Goal: Information Seeking & Learning: Check status

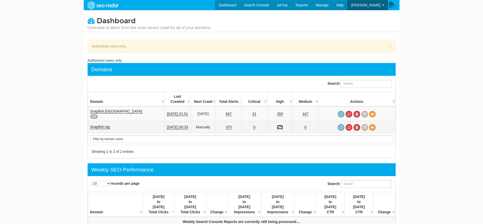
click at [283, 125] on link "375" at bounding box center [280, 127] width 6 height 4
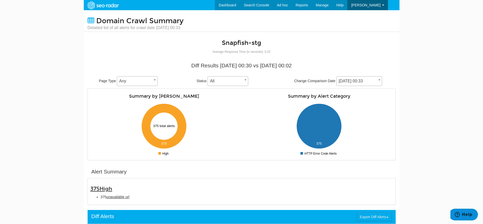
scroll to position [20, 0]
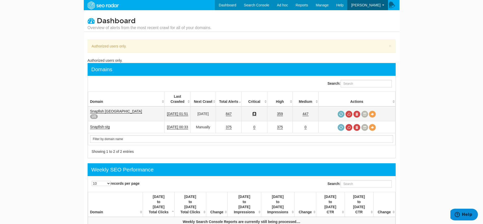
click at [256, 112] on link "41" at bounding box center [254, 114] width 4 height 4
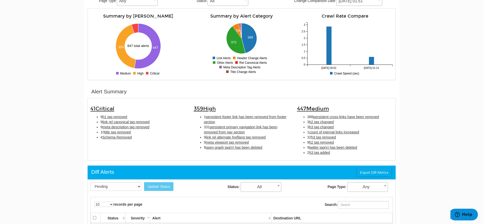
scroll to position [102, 0]
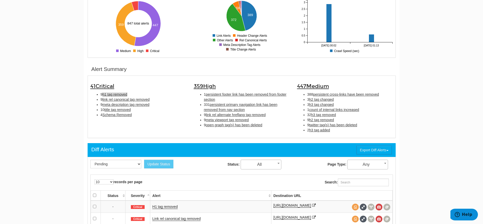
click at [118, 95] on span "h1 tag removed" at bounding box center [114, 94] width 25 height 4
type input "h1 tag removed"
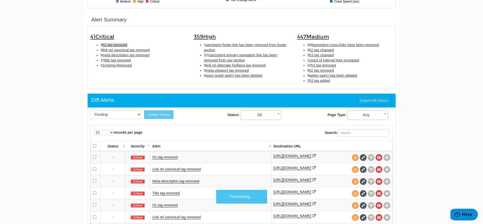
scroll to position [165, 0]
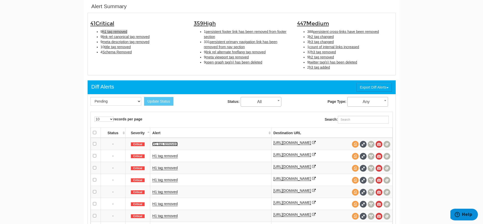
click at [162, 143] on link "H1 tag removed" at bounding box center [164, 144] width 25 height 4
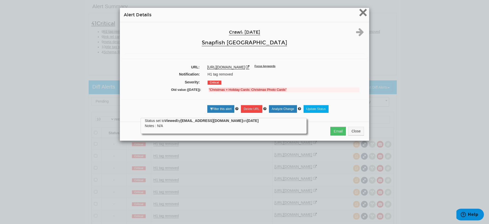
click at [361, 15] on span "×" at bounding box center [362, 12] width 9 height 17
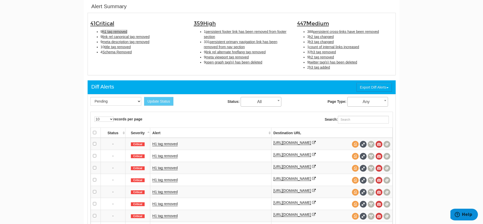
click at [316, 142] on icon at bounding box center [314, 143] width 4 height 4
click at [312, 156] on icon at bounding box center [314, 155] width 4 height 4
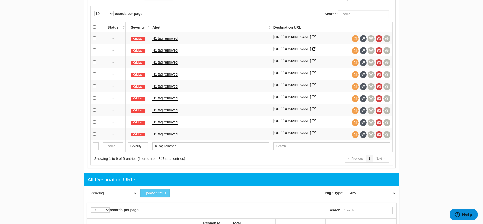
scroll to position [271, 0]
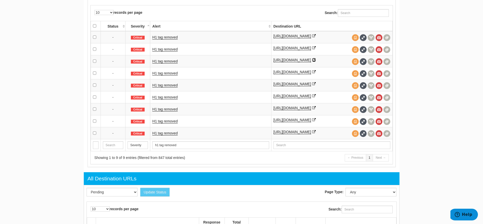
click at [316, 62] on icon at bounding box center [314, 60] width 4 height 4
click at [316, 74] on icon at bounding box center [314, 72] width 4 height 4
click at [312, 86] on icon at bounding box center [314, 84] width 4 height 4
click at [312, 98] on icon at bounding box center [314, 96] width 4 height 4
click at [312, 109] on icon at bounding box center [314, 108] width 4 height 4
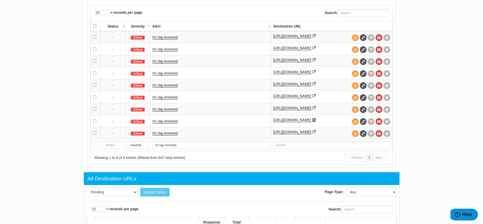
click at [316, 121] on icon at bounding box center [314, 120] width 4 height 4
click at [316, 133] on icon at bounding box center [314, 132] width 4 height 4
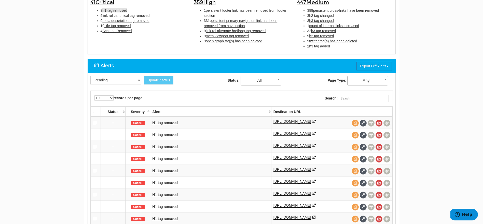
scroll to position [148, 0]
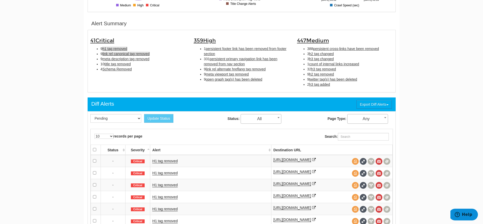
click at [138, 52] on span "link rel canonical tag removed" at bounding box center [125, 54] width 47 height 4
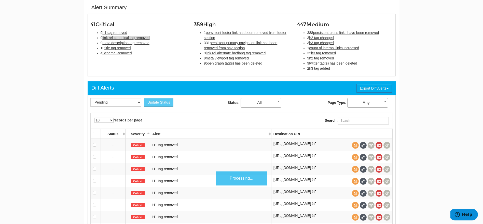
scroll to position [165, 0]
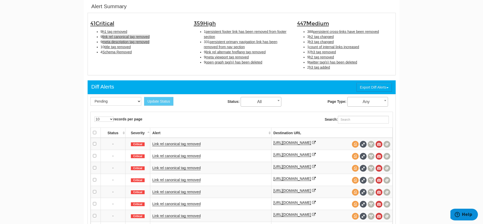
click at [117, 41] on span "meta description tag removed" at bounding box center [125, 42] width 47 height 4
click at [191, 145] on link "Meta description tag removed" at bounding box center [175, 144] width 47 height 4
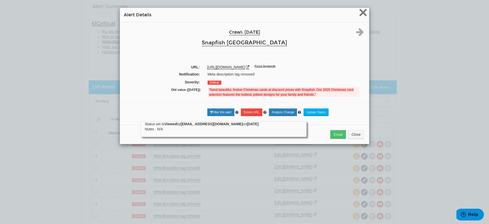
click at [362, 11] on span "×" at bounding box center [362, 12] width 9 height 17
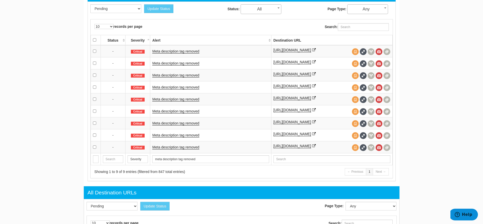
scroll to position [258, 0]
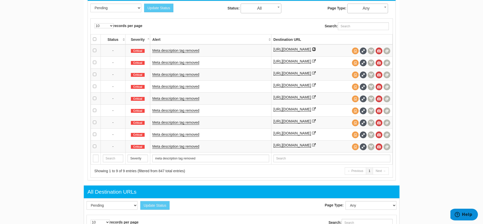
click at [316, 48] on icon at bounding box center [314, 49] width 4 height 4
click at [312, 63] on icon at bounding box center [314, 61] width 4 height 4
click at [316, 75] on icon at bounding box center [314, 73] width 4 height 4
click at [316, 87] on icon at bounding box center [314, 85] width 4 height 4
click at [162, 63] on link "Meta description tag removed" at bounding box center [175, 62] width 47 height 4
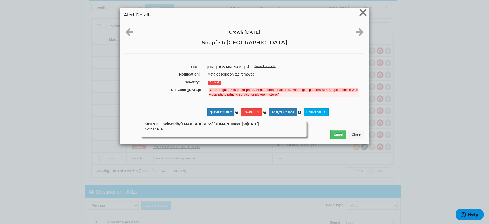
click at [362, 13] on span "×" at bounding box center [362, 12] width 9 height 17
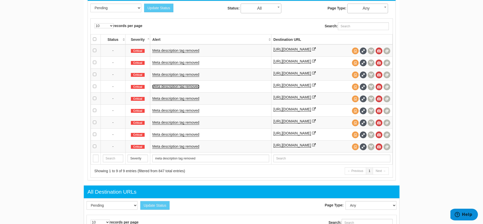
click at [189, 89] on link "Meta description tag removed" at bounding box center [175, 86] width 47 height 4
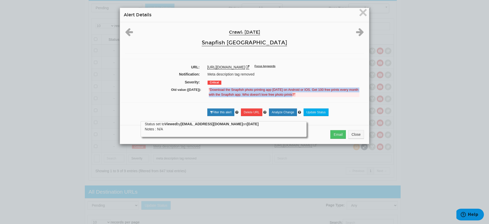
drag, startPoint x: 207, startPoint y: 91, endPoint x: 292, endPoint y: 97, distance: 84.5
click at [292, 97] on div "Old value (09/22/2025): "Download the Snapfish photo printing app today on Andr…" at bounding box center [244, 92] width 239 height 11
copy strong "Download the Snapfish photo printing app today on Android or IOS. Get 100 free …"
click at [363, 14] on span "×" at bounding box center [362, 12] width 9 height 17
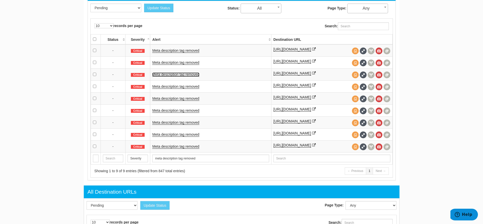
click at [184, 77] on link "Meta description tag removed" at bounding box center [175, 74] width 47 height 4
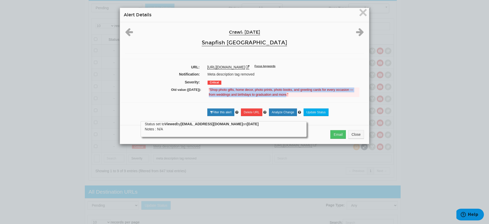
drag, startPoint x: 207, startPoint y: 90, endPoint x: 283, endPoint y: 94, distance: 76.0
click at [283, 94] on strong ""Shop photo gifts, home decor, photo prints, photo books, and greeting cards fo…" at bounding box center [281, 92] width 145 height 9
copy strong "Shop photo gifts, home decor, photo prints, photo books, and greeting cards for…"
click at [363, 13] on span "×" at bounding box center [362, 12] width 9 height 17
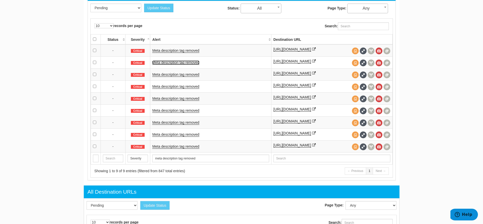
click at [187, 62] on link "Meta description tag removed" at bounding box center [175, 62] width 47 height 4
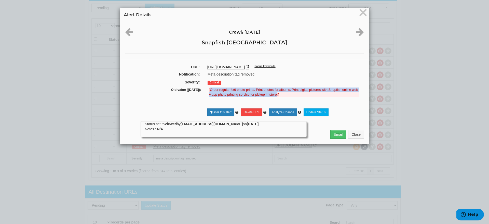
drag, startPoint x: 208, startPoint y: 89, endPoint x: 273, endPoint y: 94, distance: 65.8
click at [273, 94] on strong ""Order regular 4x6 photo prints. Print photos for albums. Print digital picture…" at bounding box center [283, 92] width 149 height 9
copy strong "Order regular 4x6 photo prints. Print photos for albums. Print digital pictures…"
click at [358, 15] on span "×" at bounding box center [362, 12] width 9 height 17
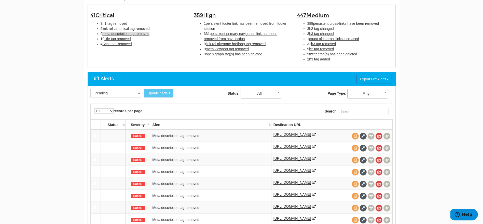
scroll to position [141, 0]
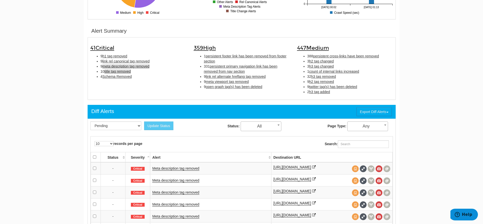
click at [121, 73] on span "title tag removed" at bounding box center [117, 71] width 26 height 4
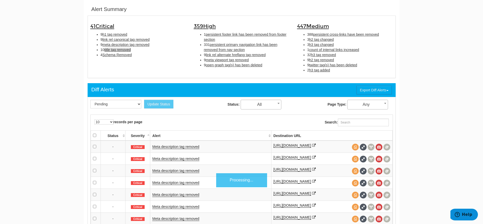
scroll to position [165, 0]
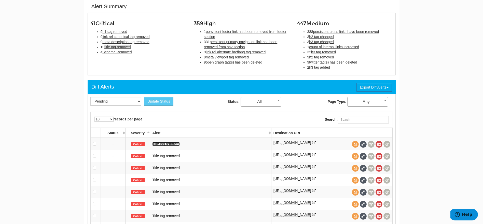
click at [166, 143] on link "Title tag removed" at bounding box center [165, 144] width 27 height 4
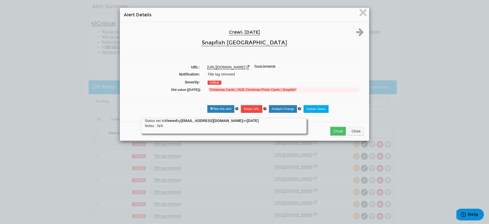
click at [241, 173] on div "× Alert Details Crawl: 09/24/2025 Snapfish USA URL: https://www.snapfish.com/ch…" at bounding box center [244, 112] width 489 height 224
click at [354, 12] on h4 "Alert Details" at bounding box center [244, 15] width 241 height 6
click at [361, 11] on span "×" at bounding box center [362, 12] width 9 height 17
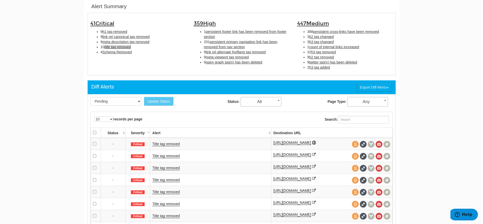
click at [316, 141] on icon at bounding box center [314, 143] width 4 height 4
click at [163, 144] on link "Title tag removed" at bounding box center [165, 144] width 27 height 4
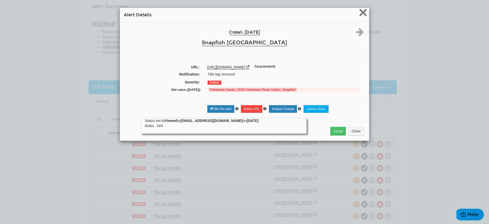
click at [361, 11] on span "×" at bounding box center [362, 12] width 9 height 17
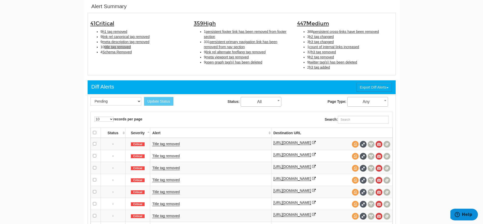
click at [167, 154] on td "Title tag removed" at bounding box center [210, 155] width 121 height 12
click at [165, 158] on link "Title tag removed" at bounding box center [165, 156] width 27 height 4
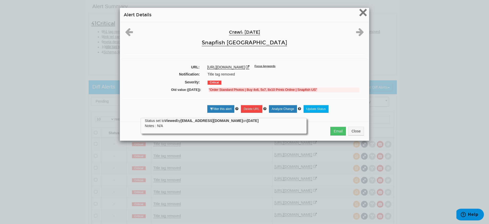
click at [360, 12] on span "×" at bounding box center [362, 12] width 9 height 17
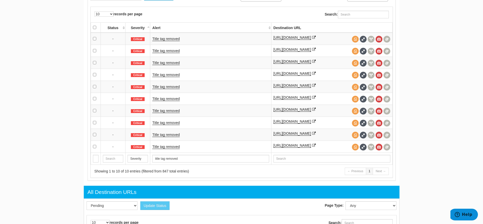
scroll to position [276, 0]
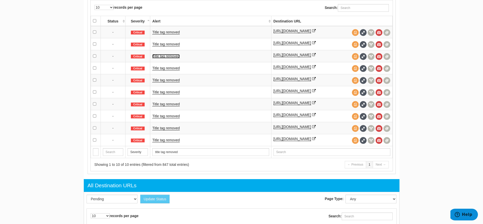
click at [163, 57] on link "Title tag removed" at bounding box center [165, 56] width 27 height 4
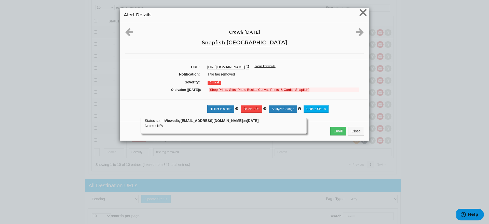
click at [363, 18] on span "×" at bounding box center [362, 12] width 9 height 17
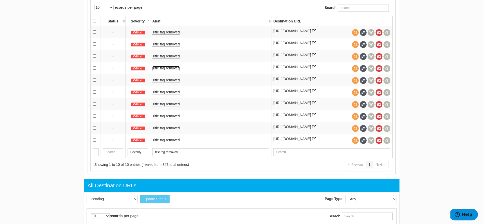
click at [175, 70] on link "Title tag removed" at bounding box center [165, 68] width 27 height 4
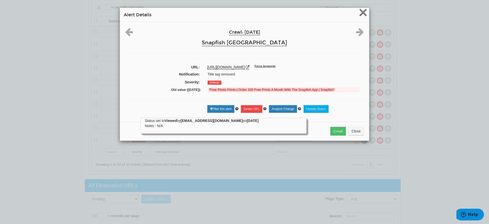
click at [364, 12] on span "×" at bounding box center [362, 12] width 9 height 17
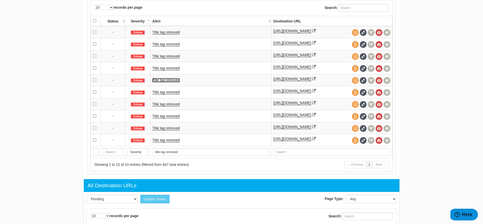
click at [163, 82] on link "Title tag removed" at bounding box center [165, 80] width 27 height 4
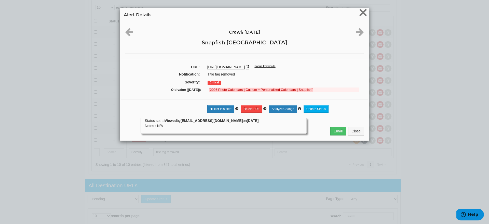
click at [360, 11] on span "×" at bounding box center [362, 12] width 9 height 17
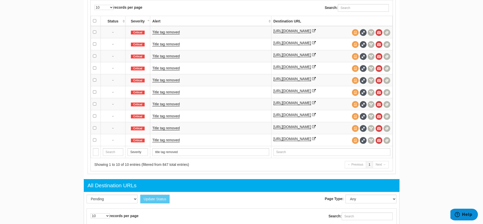
click at [169, 98] on td "Title tag removed" at bounding box center [210, 92] width 121 height 12
click at [167, 94] on link "Title tag removed" at bounding box center [165, 92] width 27 height 4
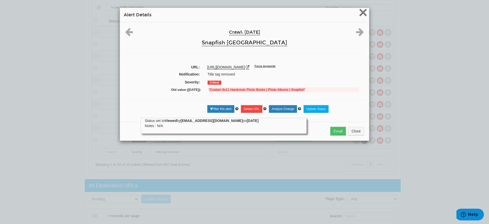
click at [361, 16] on span "×" at bounding box center [362, 12] width 9 height 17
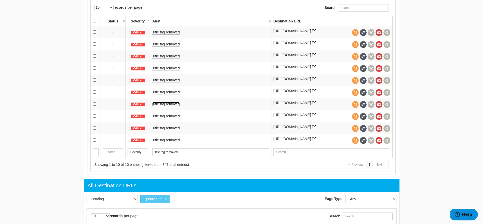
click at [168, 106] on link "Title tag removed" at bounding box center [165, 104] width 27 height 4
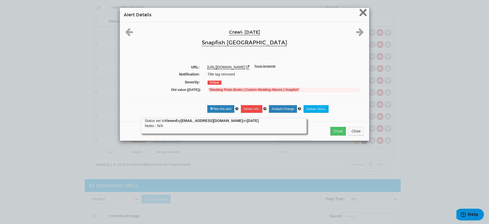
click at [358, 14] on span "×" at bounding box center [362, 12] width 9 height 17
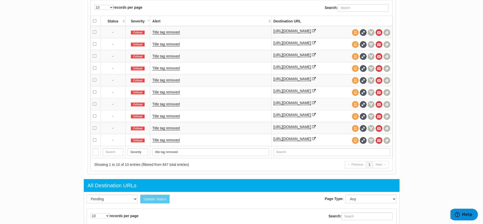
click at [273, 110] on td "[URL][DOMAIN_NAME]" at bounding box center [331, 104] width 121 height 12
click at [312, 104] on icon at bounding box center [314, 103] width 4 height 4
click at [159, 106] on link "Title tag removed" at bounding box center [165, 104] width 27 height 4
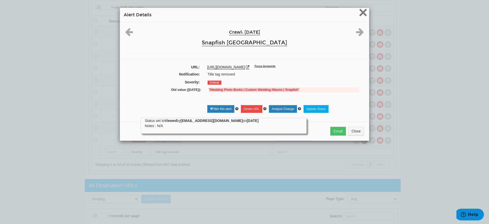
click at [358, 12] on span "×" at bounding box center [362, 12] width 9 height 17
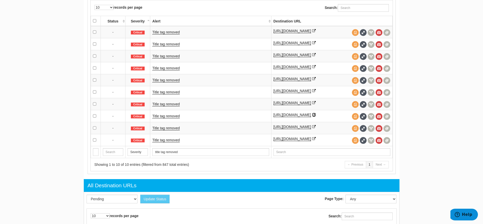
click at [312, 116] on icon at bounding box center [314, 115] width 4 height 4
click at [316, 128] on icon at bounding box center [314, 127] width 4 height 4
click at [316, 140] on icon at bounding box center [314, 139] width 4 height 4
click at [166, 130] on link "Title tag removed" at bounding box center [165, 128] width 27 height 4
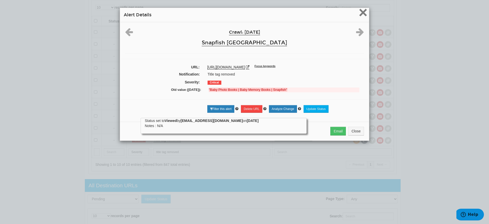
click at [363, 18] on span "×" at bounding box center [362, 12] width 9 height 17
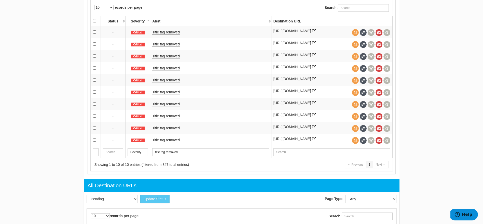
scroll to position [81, 0]
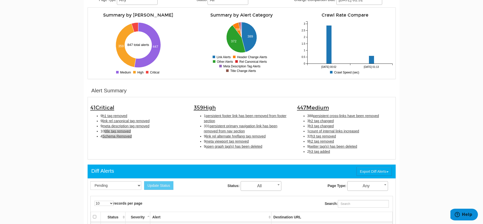
click at [126, 136] on span "Schema Removed" at bounding box center [116, 136] width 29 height 4
type input "Schema Removed"
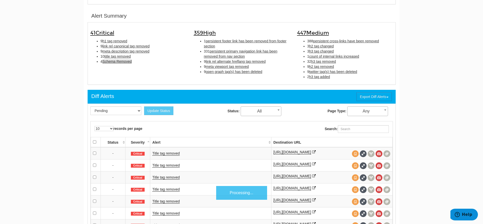
scroll to position [165, 0]
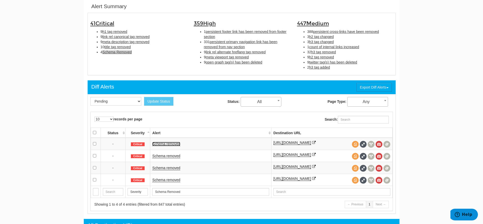
click at [165, 145] on link "Schema removed" at bounding box center [166, 144] width 28 height 4
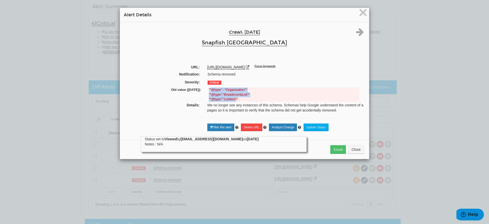
drag, startPoint x: 207, startPoint y: 90, endPoint x: 232, endPoint y: 96, distance: 25.5
click at [232, 96] on ul """@type" : "Organization"" ""@type":"BreadcrumbList"" ""@type":"ListItem""" at bounding box center [284, 94] width 150 height 14
copy ul ""@type" : "Organization"" ""@type":"BreadcrumbList"" ""@type":"ListItem"
click at [43, 156] on div "× Alert Details Crawl: 09/24/2025 Snapfish USA URL: https://www.snapfish.com/sh…" at bounding box center [244, 112] width 489 height 224
click at [358, 11] on span "×" at bounding box center [362, 12] width 9 height 17
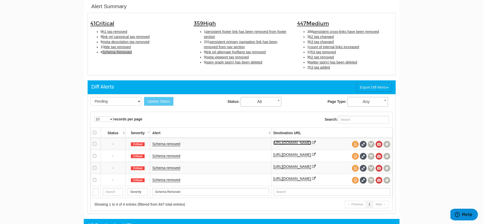
click at [311, 141] on link "[URL][DOMAIN_NAME]" at bounding box center [292, 142] width 38 height 4
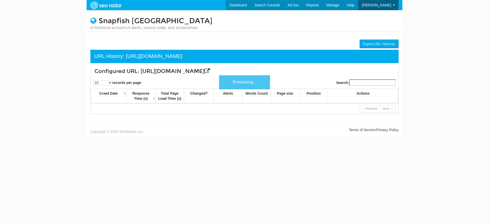
scroll to position [20, 0]
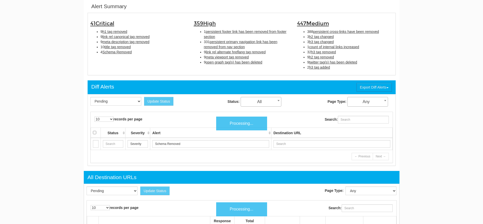
scroll to position [20, 0]
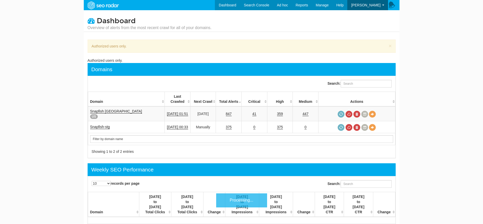
scroll to position [20, 0]
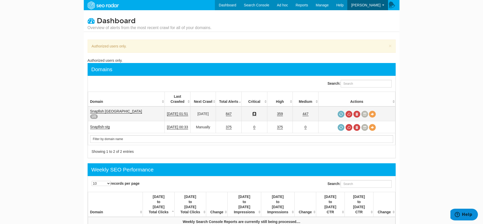
click at [256, 112] on link "41" at bounding box center [254, 114] width 4 height 4
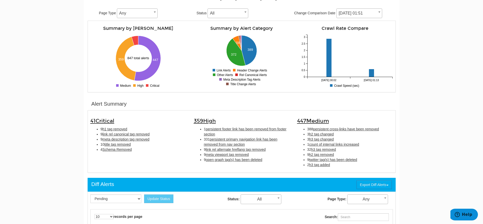
scroll to position [84, 0]
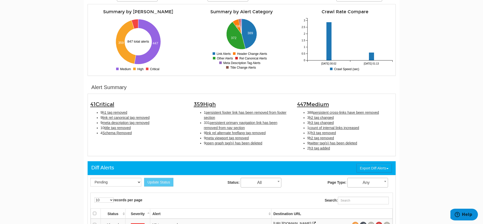
click at [41, 112] on body "Dashboard Search Console Keyword Winners and Losers Page Winners and Losers Arc…" at bounding box center [241, 28] width 483 height 224
